Goal: Task Accomplishment & Management: Use online tool/utility

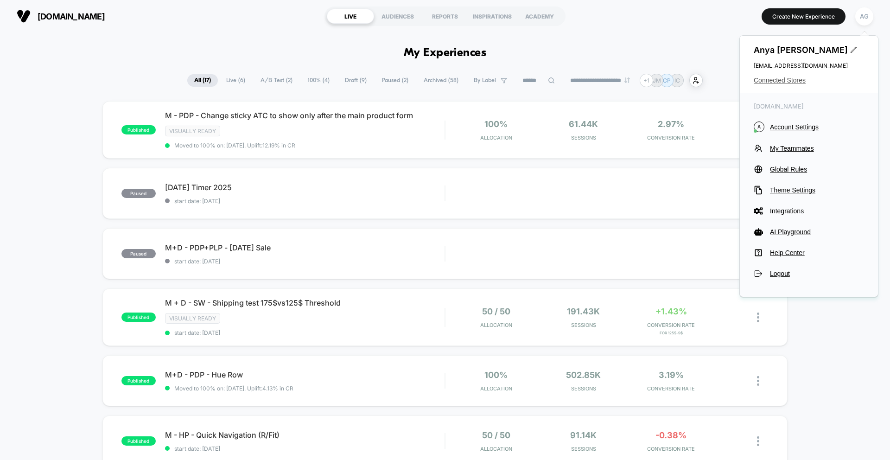
click at [781, 77] on span "Connected Stores" at bounding box center [809, 79] width 110 height 7
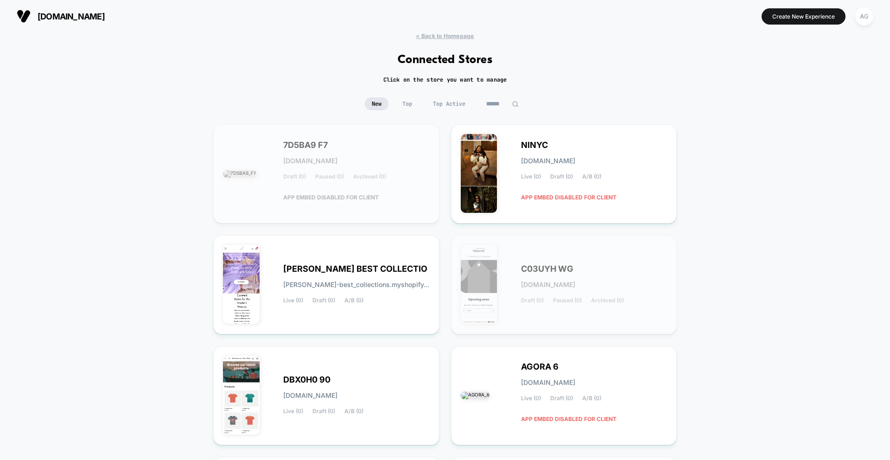
click at [492, 106] on input at bounding box center [502, 103] width 46 height 13
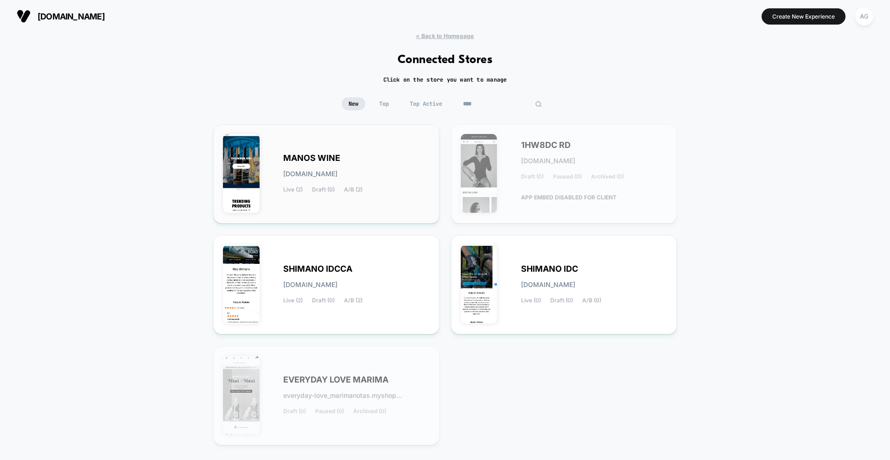
type input "****"
click at [408, 168] on div "MANOS WINE [DOMAIN_NAME] Live (2) Draft (0) A/B (2)" at bounding box center [356, 174] width 147 height 38
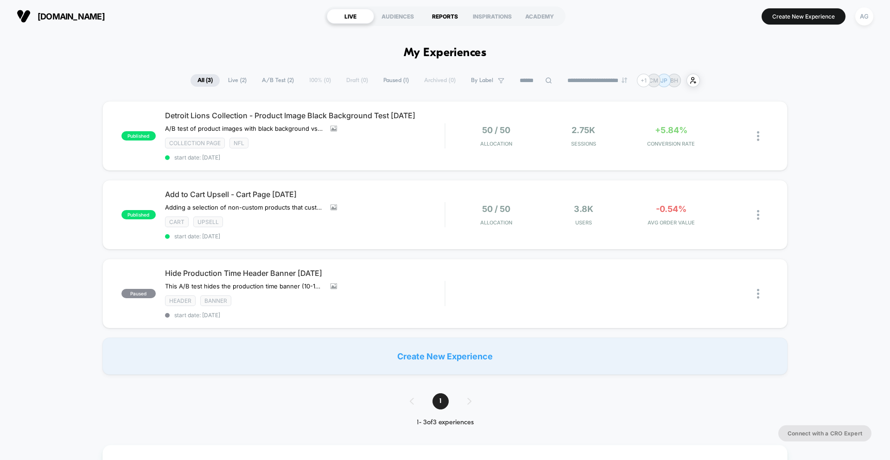
click at [438, 18] on div "REPORTS" at bounding box center [444, 16] width 47 height 15
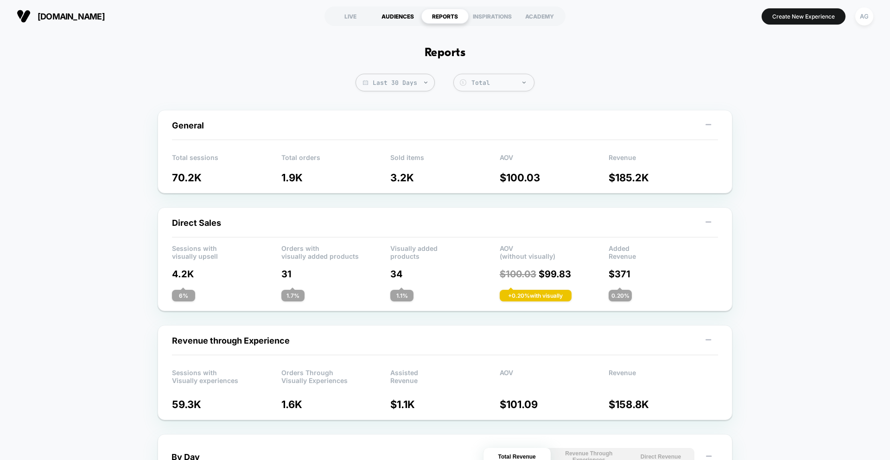
click at [414, 20] on div "AUDIENCES" at bounding box center [397, 16] width 47 height 15
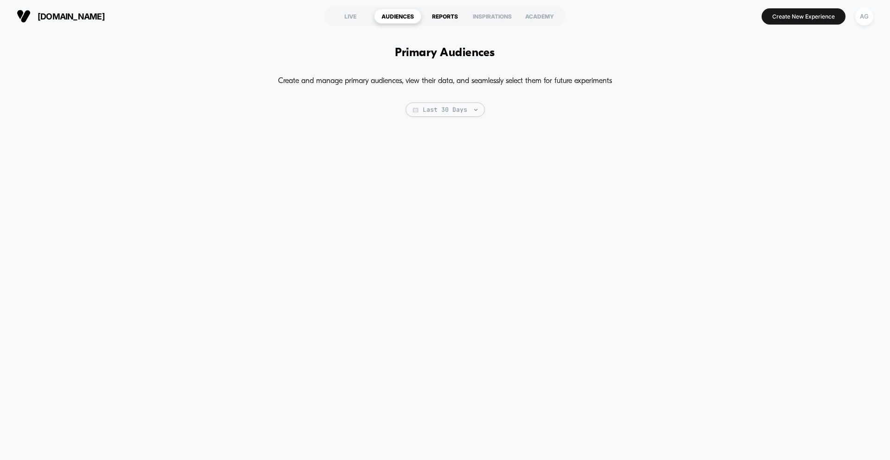
click at [461, 18] on div "REPORTS" at bounding box center [444, 16] width 47 height 15
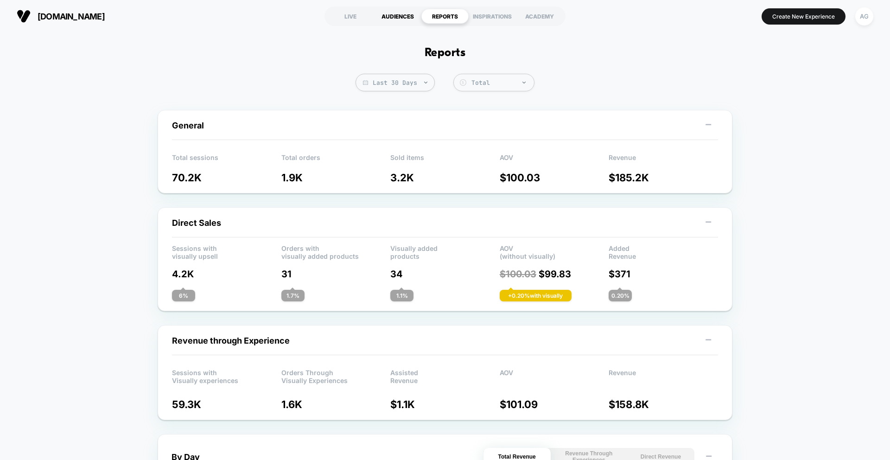
click at [395, 12] on div "AUDIENCES" at bounding box center [397, 16] width 47 height 15
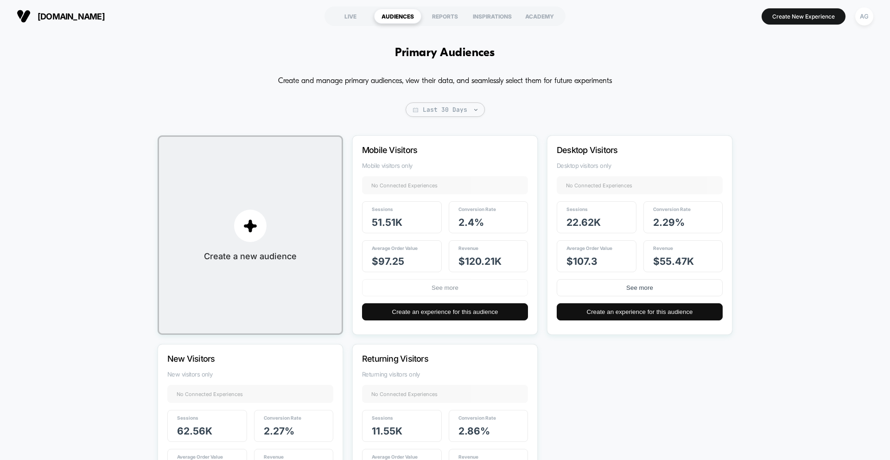
click at [452, 287] on button "See more" at bounding box center [445, 287] width 166 height 17
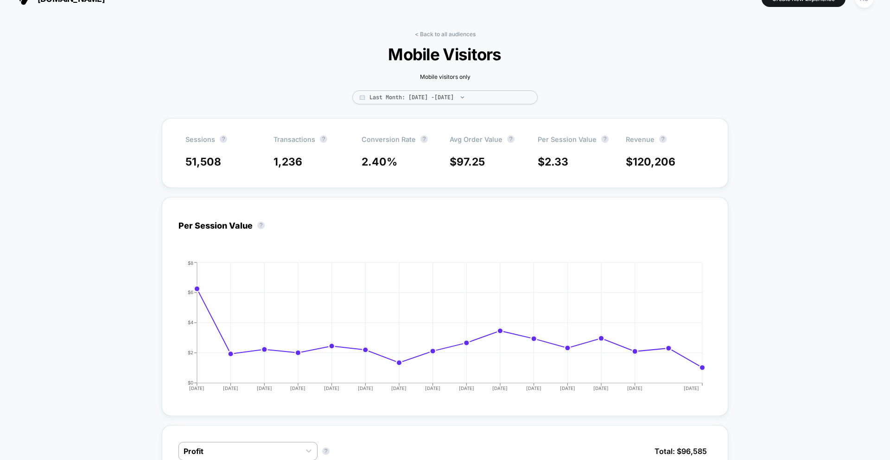
scroll to position [22, 0]
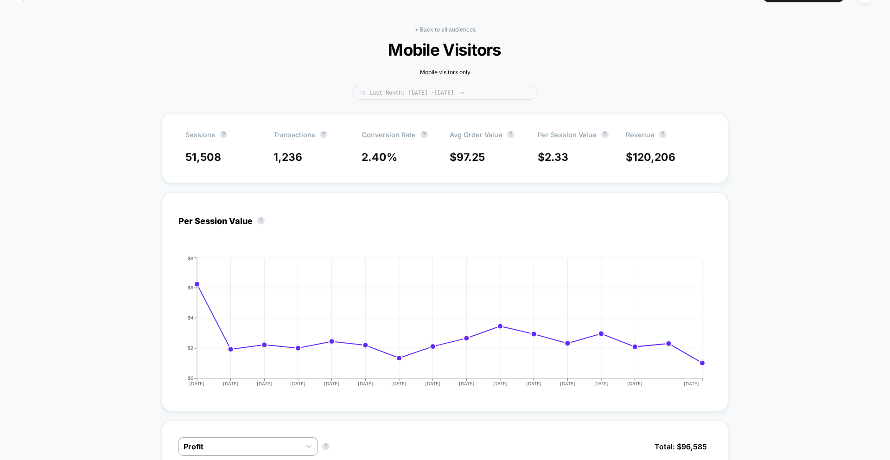
click at [425, 89] on span "Last Month: [DATE] - [DATE]" at bounding box center [444, 93] width 185 height 14
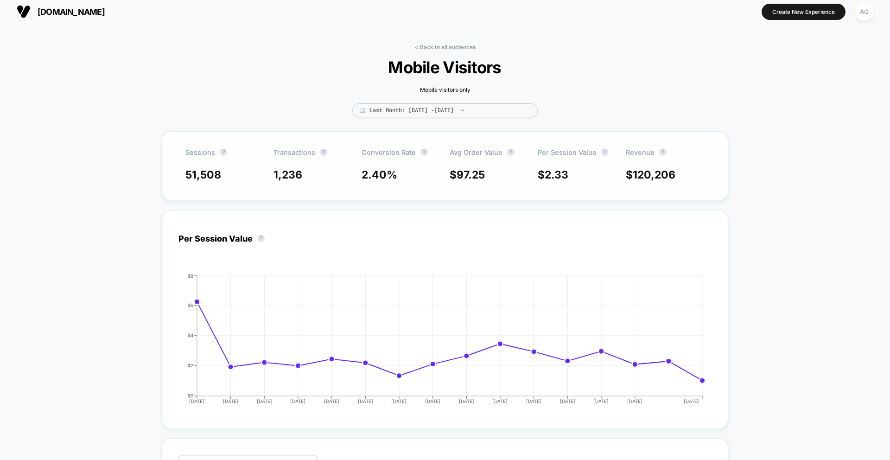
scroll to position [0, 0]
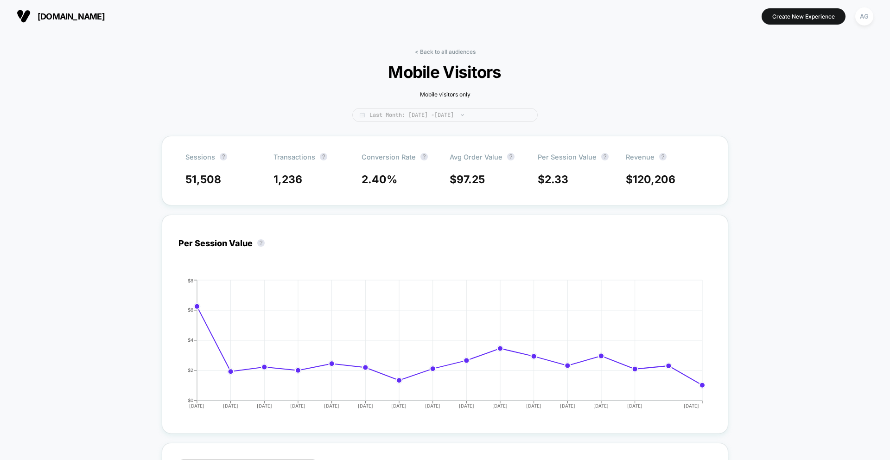
click at [453, 114] on span "Last Month: [DATE] - [DATE]" at bounding box center [444, 115] width 185 height 14
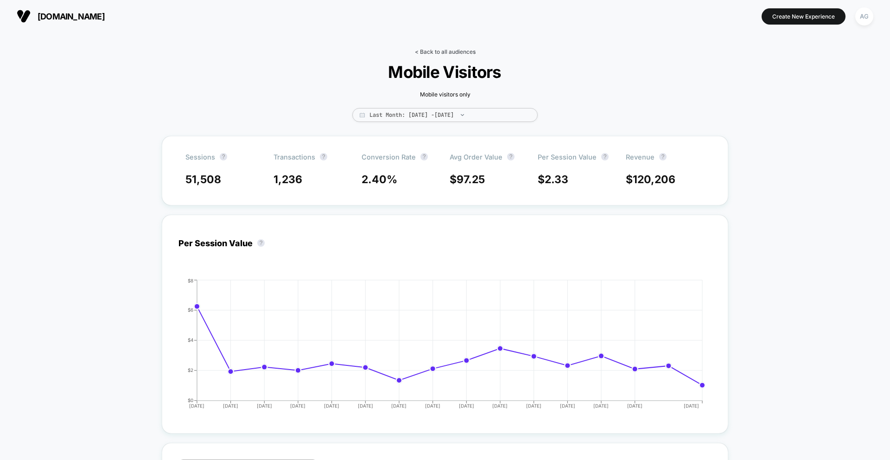
click at [442, 51] on link "< Back to all audiences" at bounding box center [445, 51] width 61 height 7
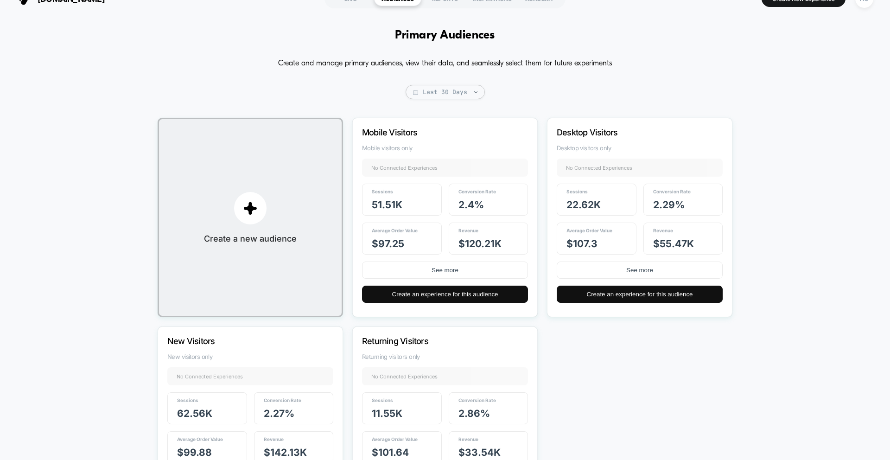
scroll to position [16, 0]
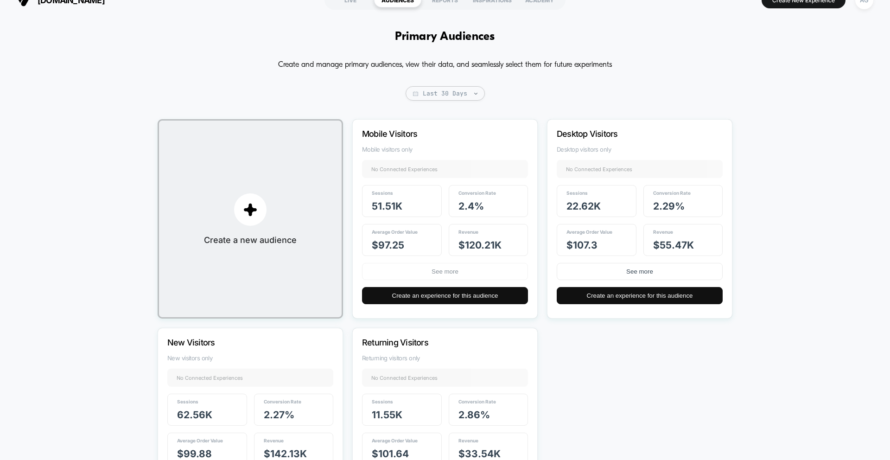
click at [408, 269] on button "See more" at bounding box center [445, 271] width 166 height 17
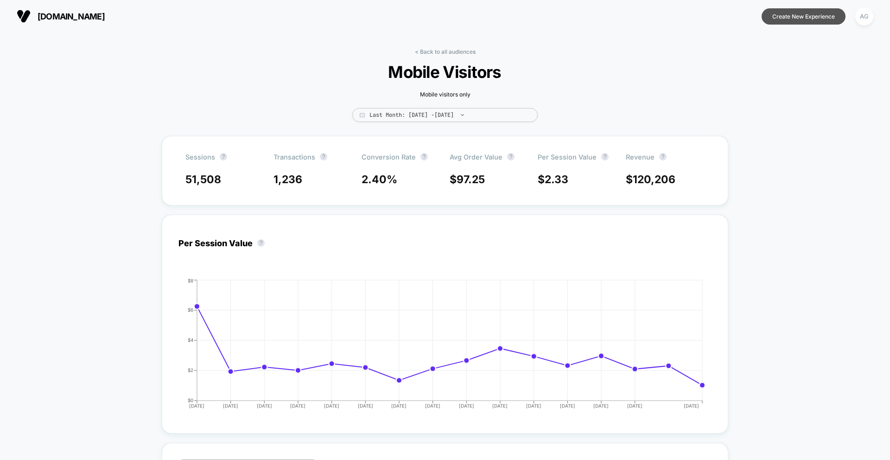
click at [799, 17] on button "Create New Experience" at bounding box center [804, 16] width 84 height 16
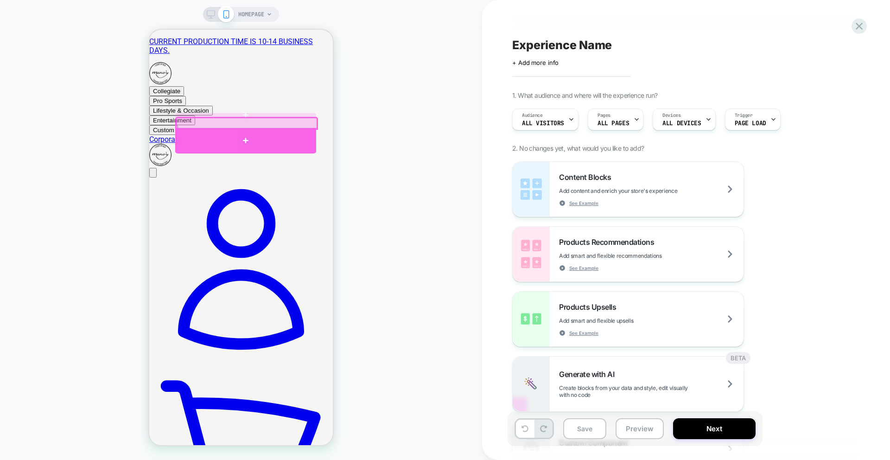
click at [205, 133] on div at bounding box center [245, 140] width 141 height 25
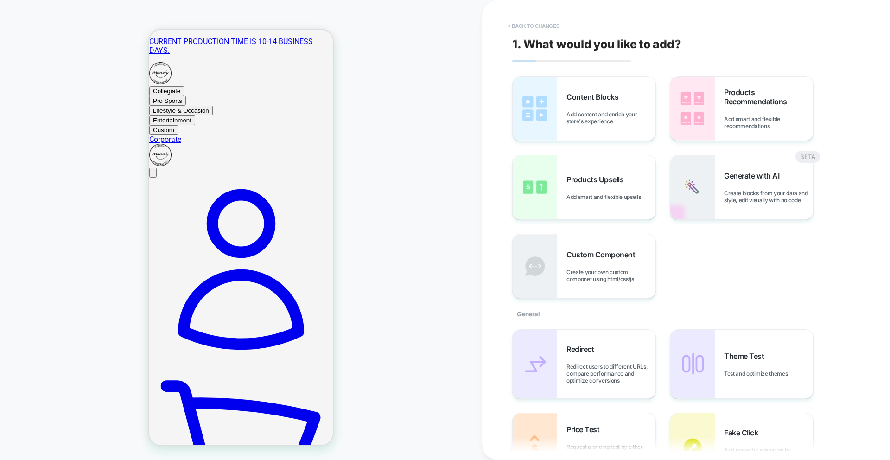
click at [516, 23] on button "< Back to changes" at bounding box center [533, 26] width 61 height 15
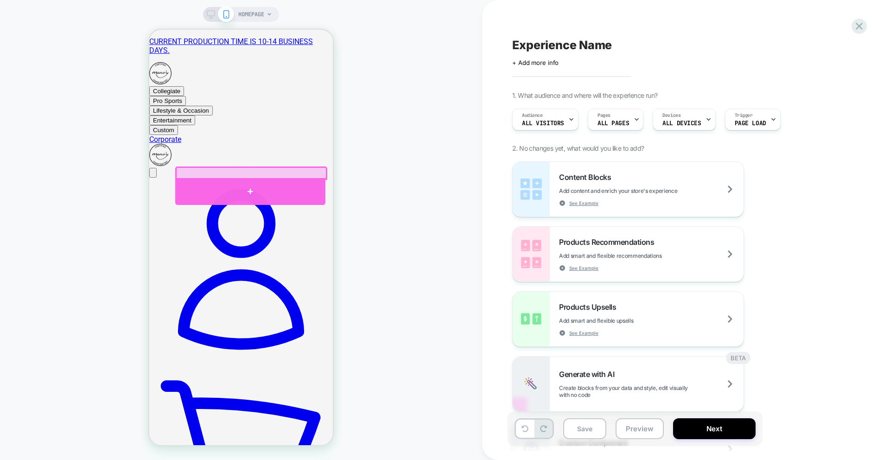
click at [197, 183] on div at bounding box center [250, 191] width 150 height 27
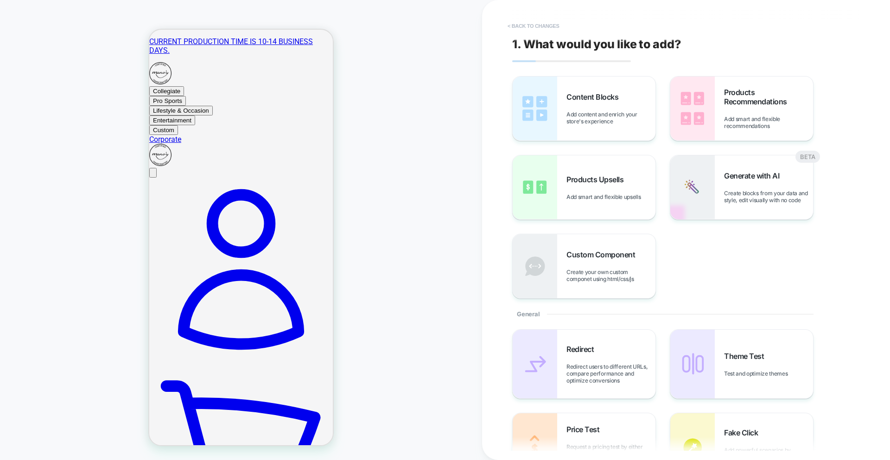
click at [541, 32] on button "< Back to changes" at bounding box center [533, 26] width 61 height 15
